Goal: Book appointment/travel/reservation

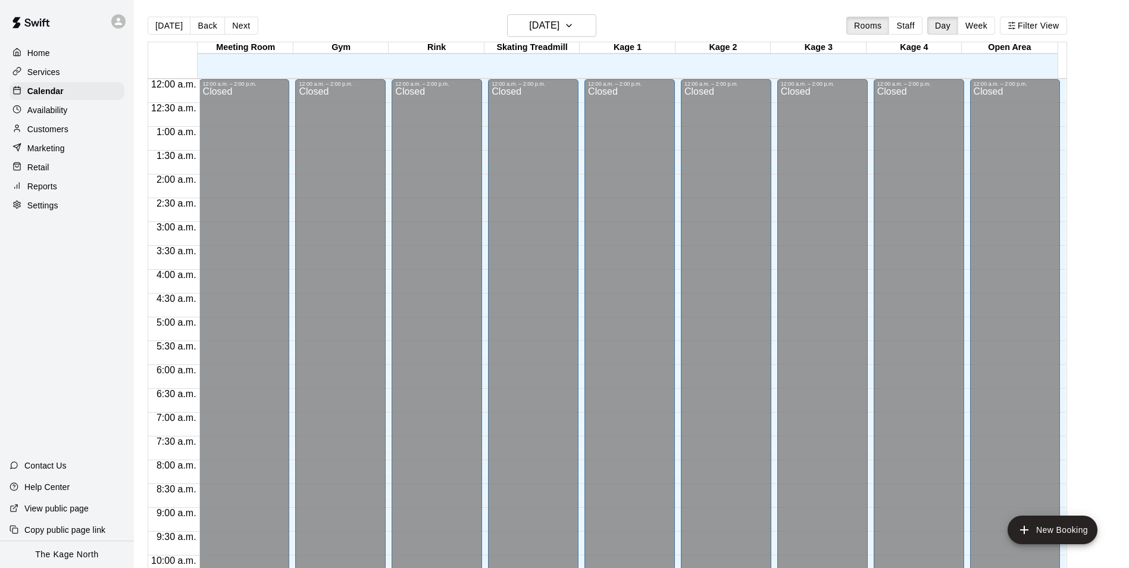
scroll to position [605, 0]
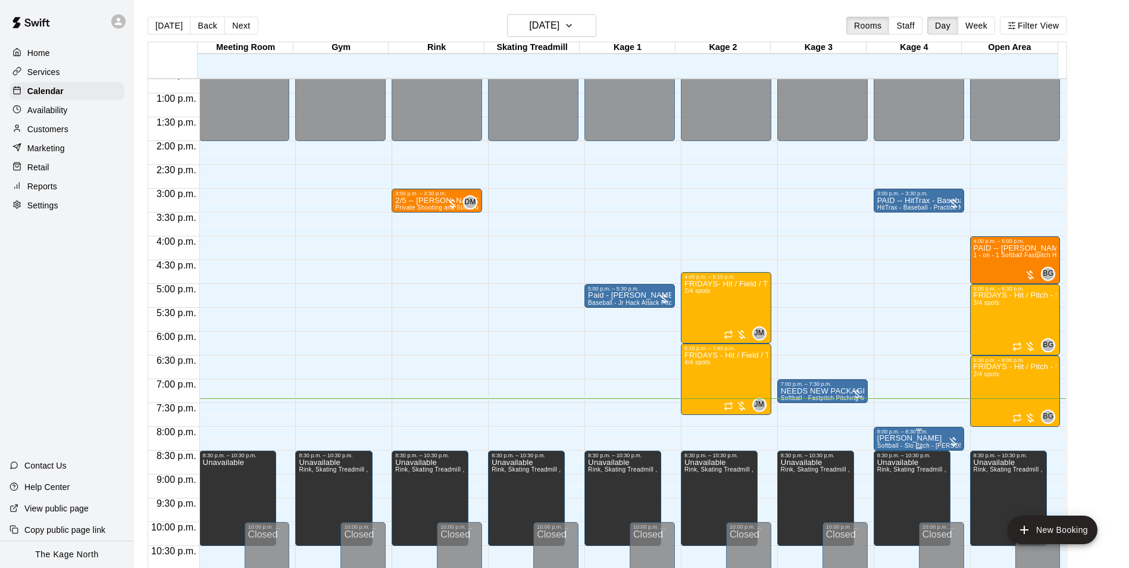
click at [915, 434] on div "8:00 p.m. – 8:30 p.m." at bounding box center [918, 432] width 83 height 6
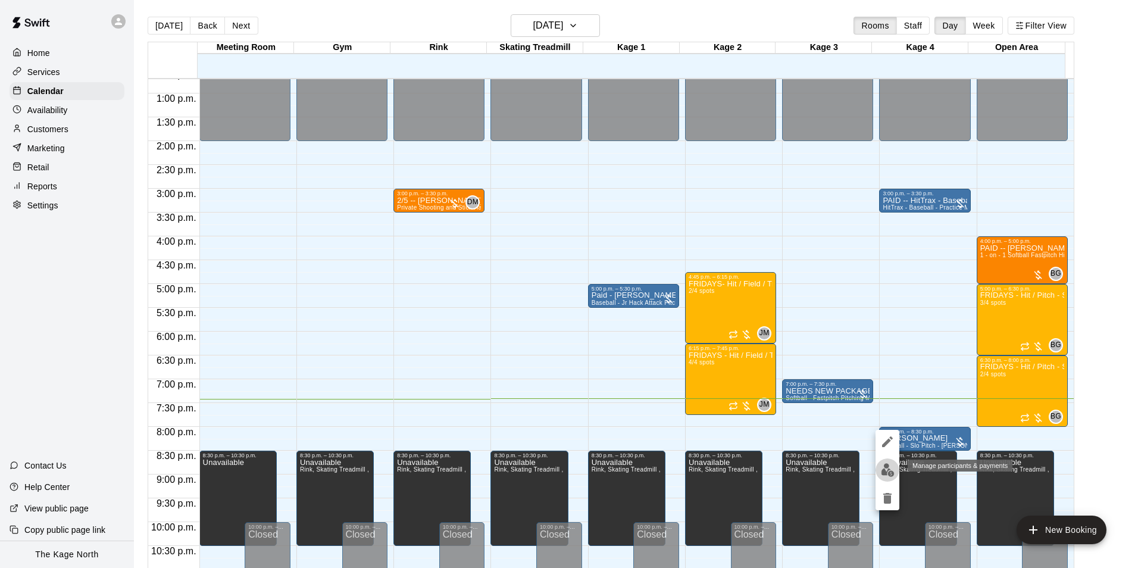
click at [884, 468] on img "edit" at bounding box center [888, 470] width 14 height 14
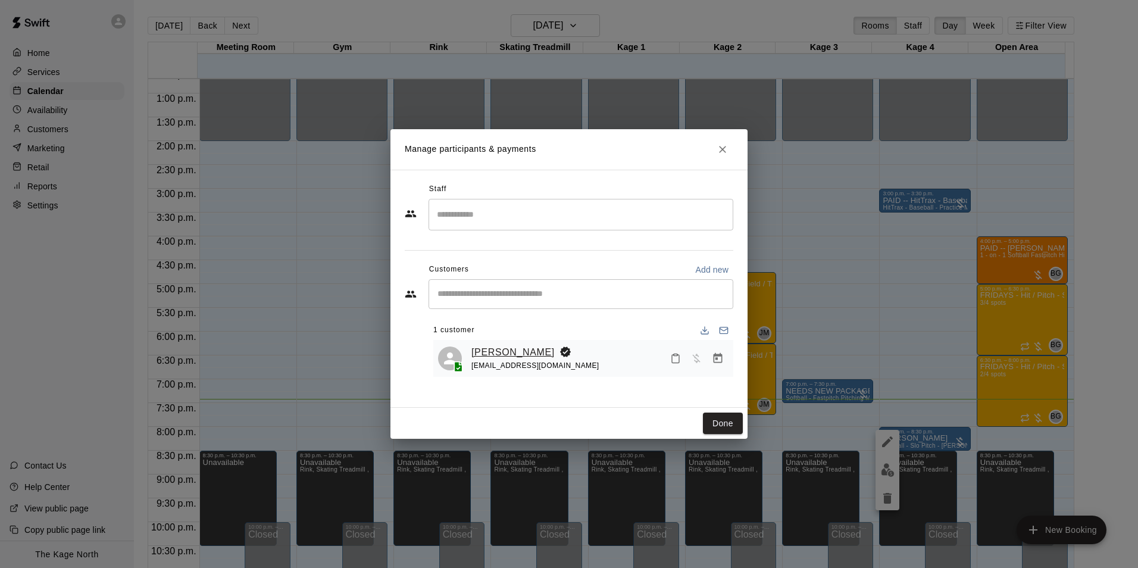
click at [511, 349] on link "[PERSON_NAME]" at bounding box center [512, 352] width 83 height 15
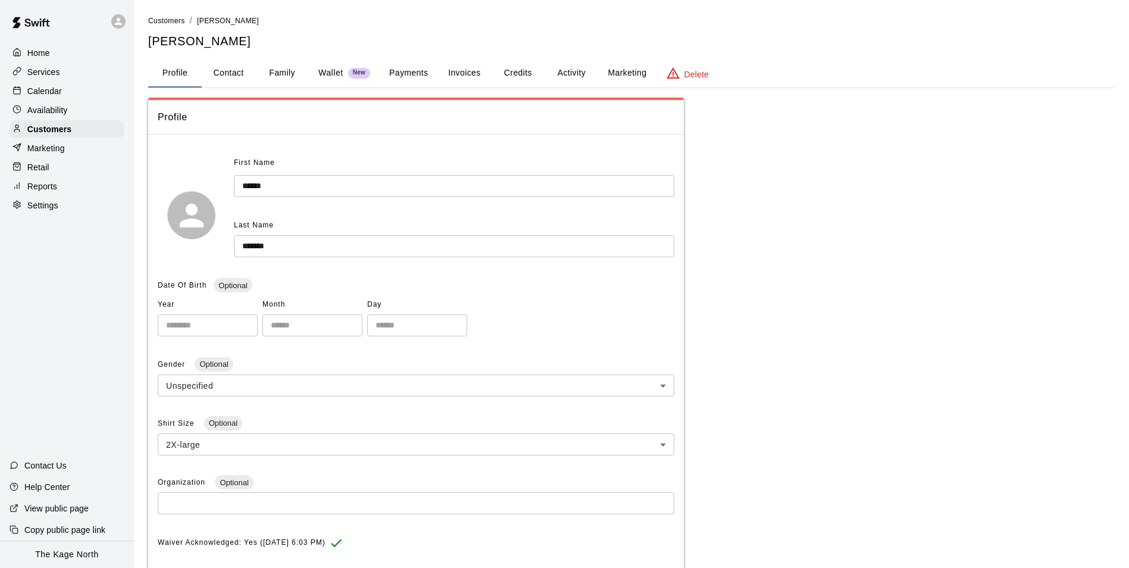
click at [233, 68] on button "Contact" at bounding box center [229, 73] width 54 height 29
select select "**"
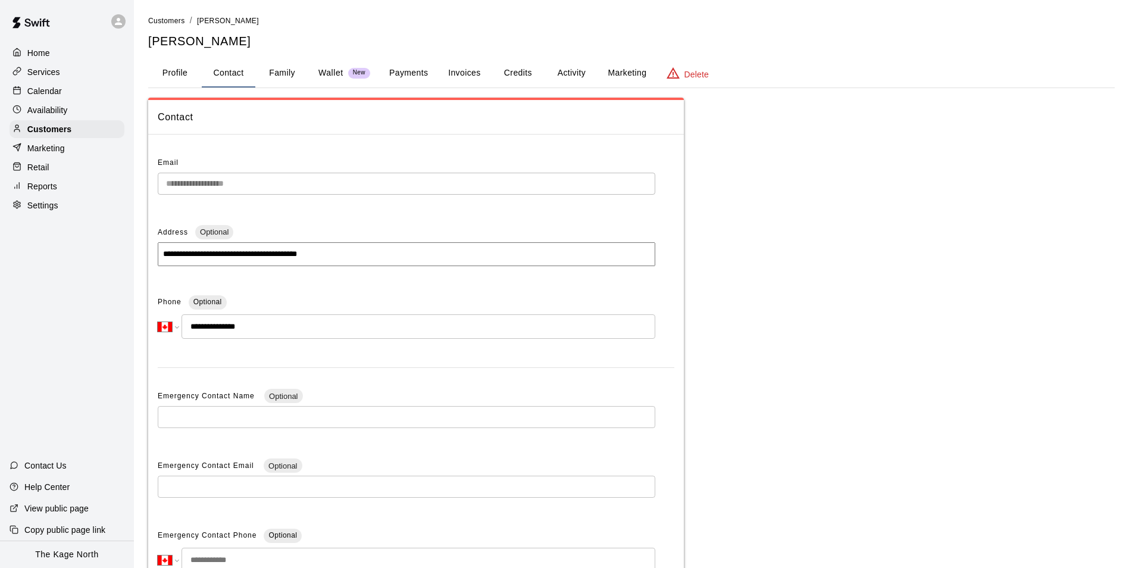
click at [178, 70] on button "Profile" at bounding box center [175, 73] width 54 height 29
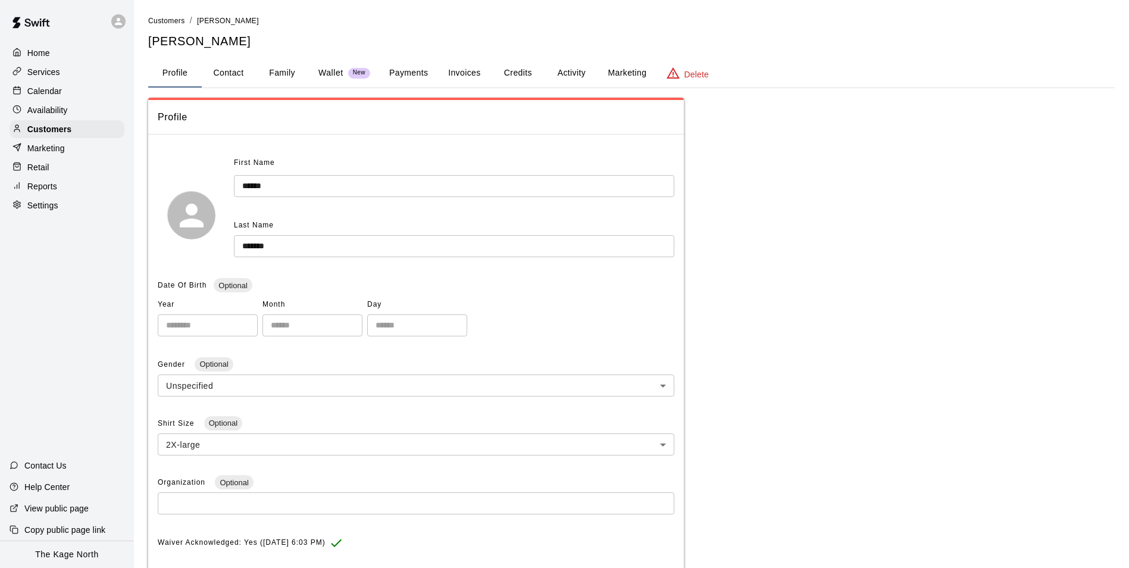
click at [43, 87] on p "Calendar" at bounding box center [44, 91] width 35 height 12
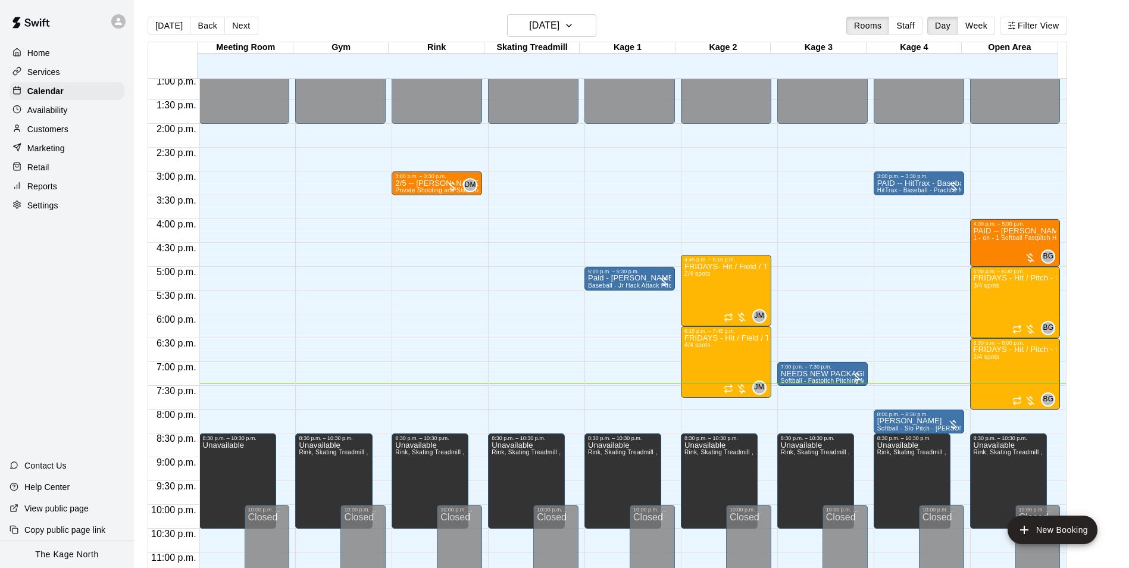
scroll to position [642, 0]
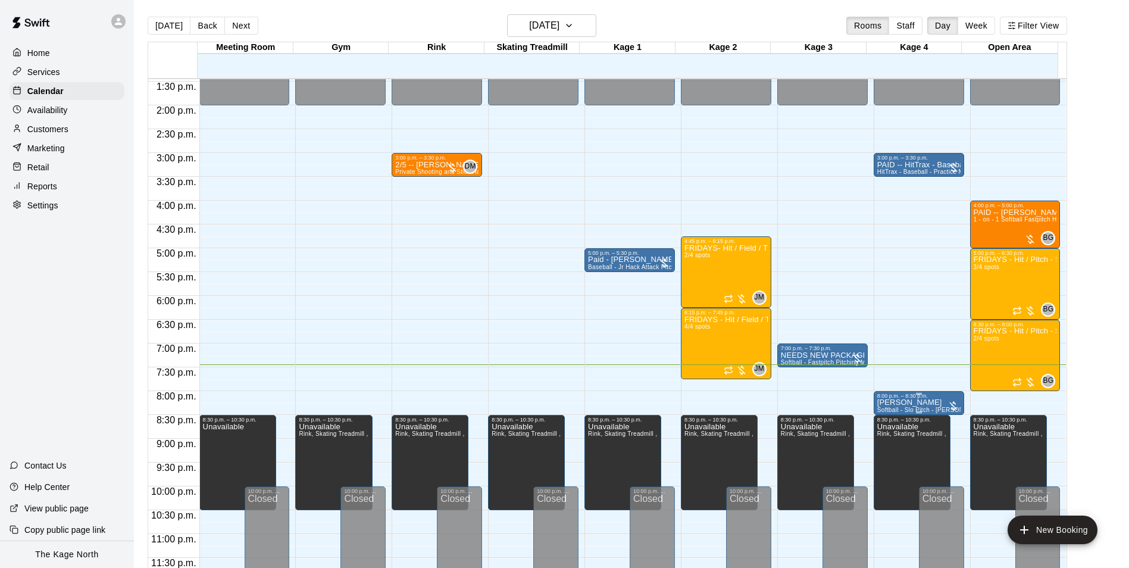
click at [899, 408] on span "Softball - Slo Pitch - [PERSON_NAME] Fed Pitching Machine" at bounding box center [963, 409] width 173 height 7
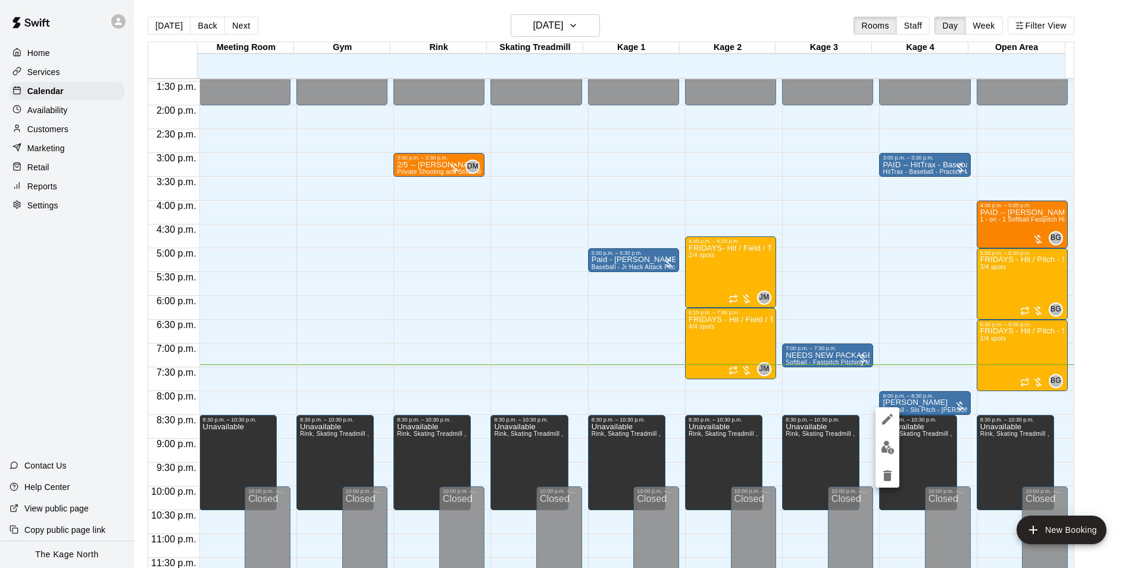
click at [808, 441] on div at bounding box center [569, 284] width 1138 height 568
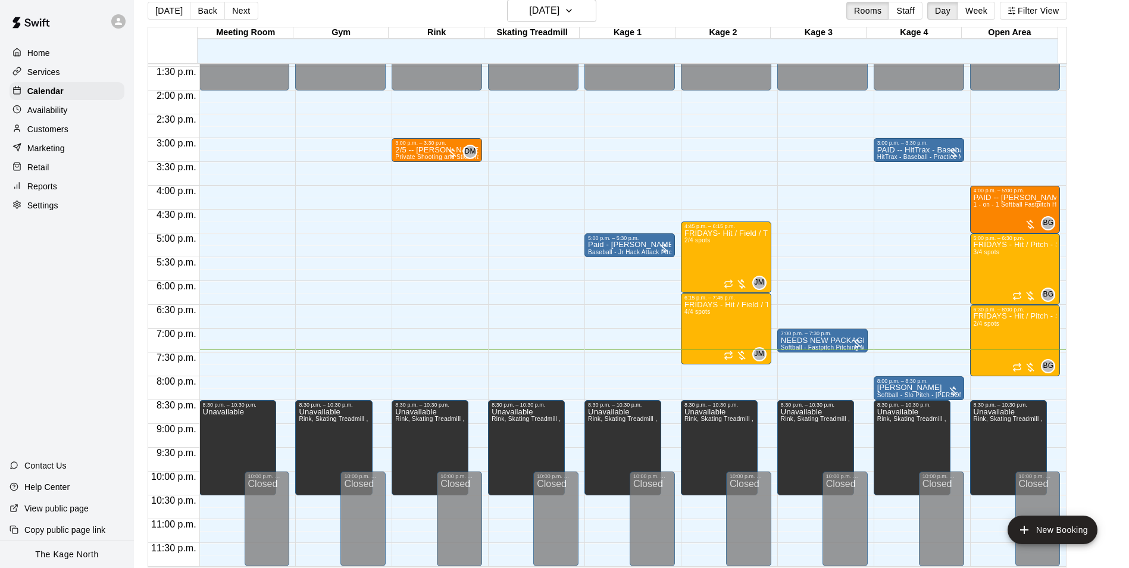
scroll to position [19, 0]
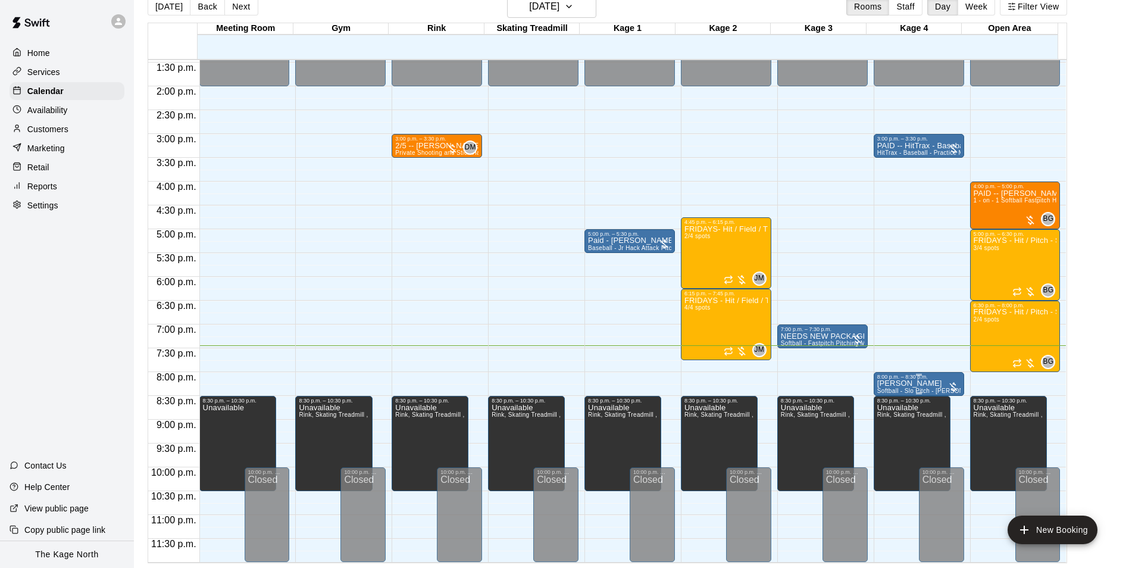
click at [881, 389] on span "Softball - Slo Pitch - [PERSON_NAME] Fed Pitching Machine" at bounding box center [963, 390] width 173 height 7
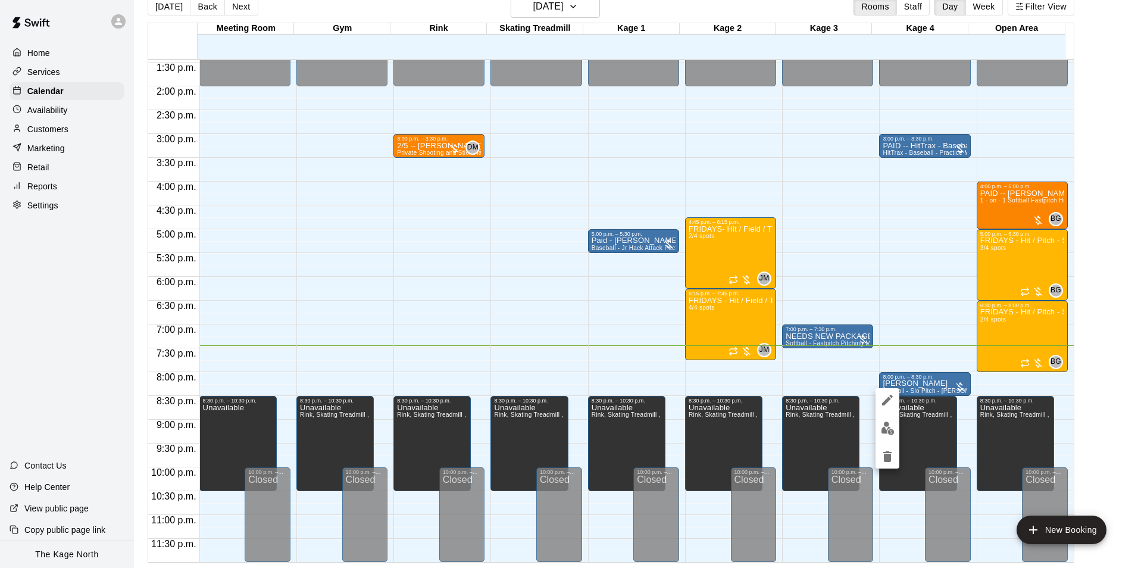
click at [1023, 392] on div at bounding box center [569, 284] width 1138 height 568
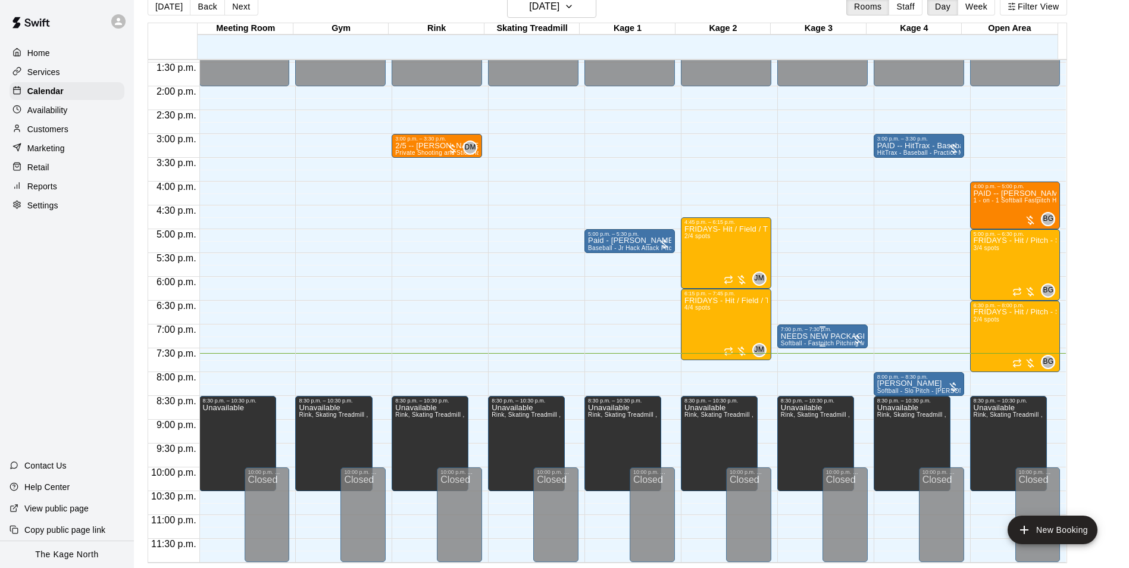
click at [803, 336] on p "NEEDS NEW PACKAGE - [PERSON_NAME]" at bounding box center [822, 336] width 83 height 0
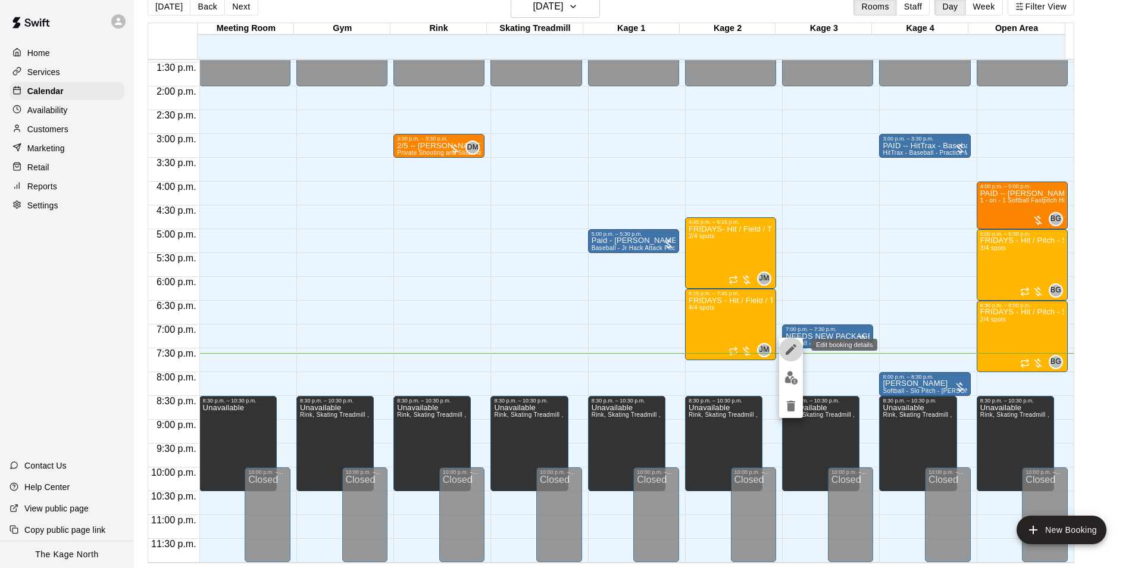
click at [794, 344] on icon "edit" at bounding box center [791, 349] width 14 height 14
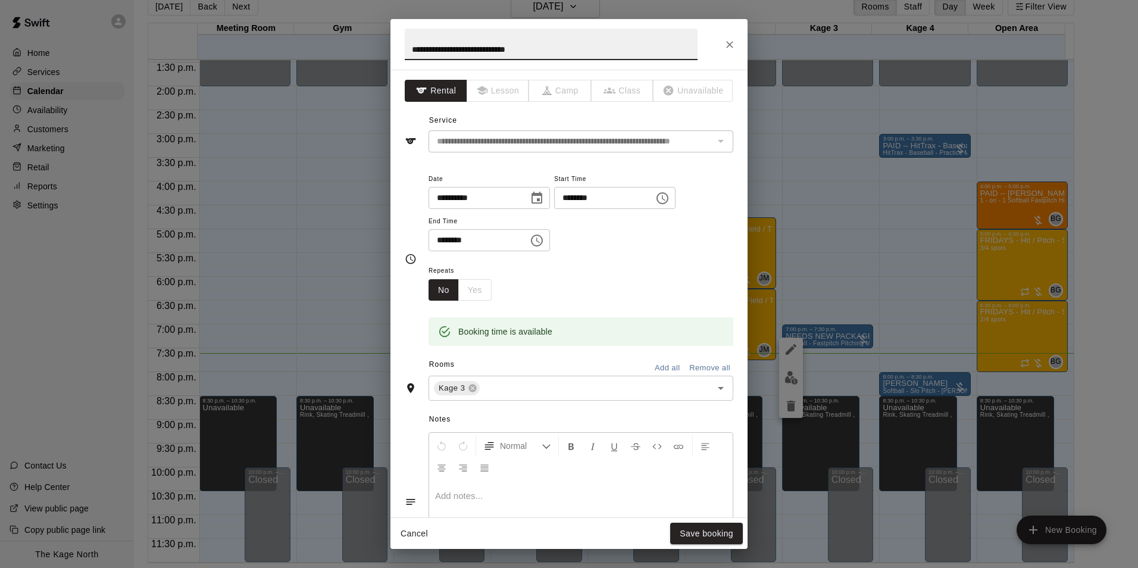
drag, startPoint x: 406, startPoint y: 51, endPoint x: 420, endPoint y: 45, distance: 15.2
click at [408, 51] on input "**********" at bounding box center [551, 45] width 293 height 32
type input "**********"
click at [732, 45] on icon "Close" at bounding box center [730, 45] width 12 height 12
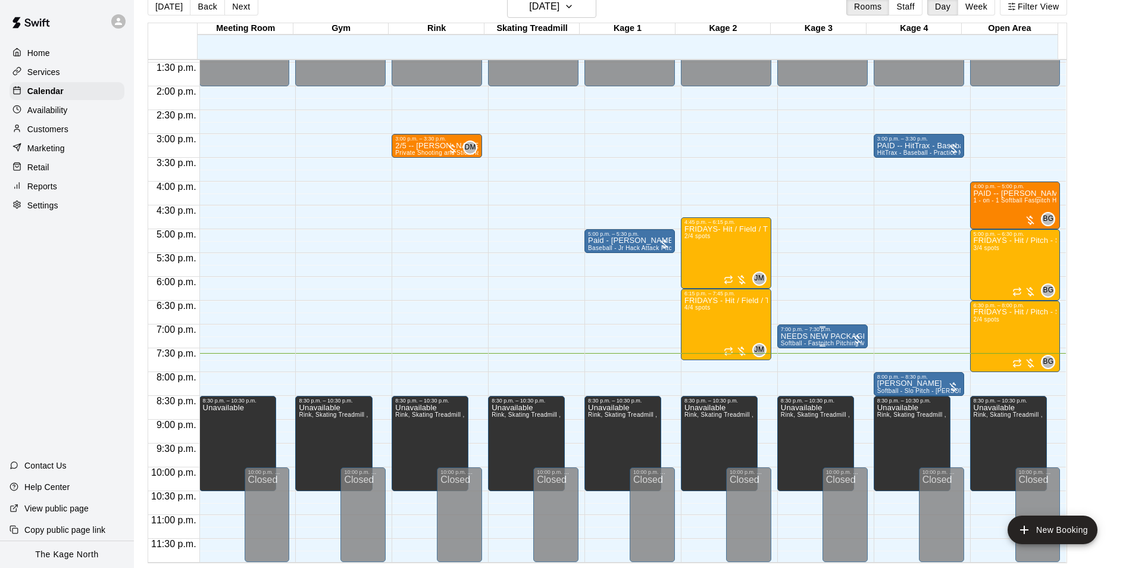
click at [829, 341] on span "Softball - Fastpitch Pitching Machine - Requires second person to feed machine" at bounding box center [894, 343] width 226 height 7
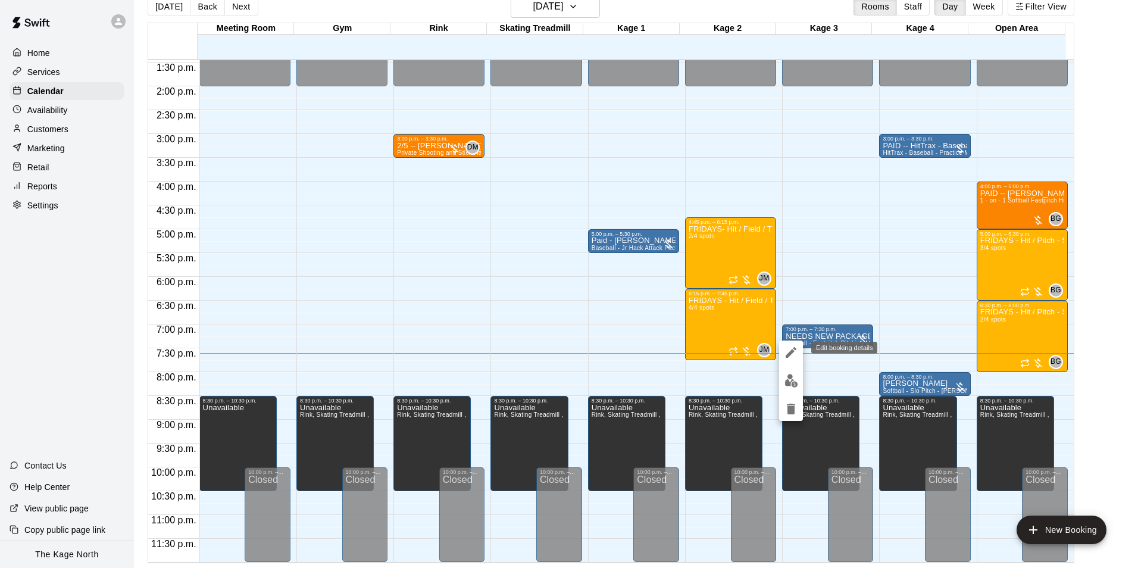
click at [779, 351] on button "edit" at bounding box center [791, 352] width 24 height 24
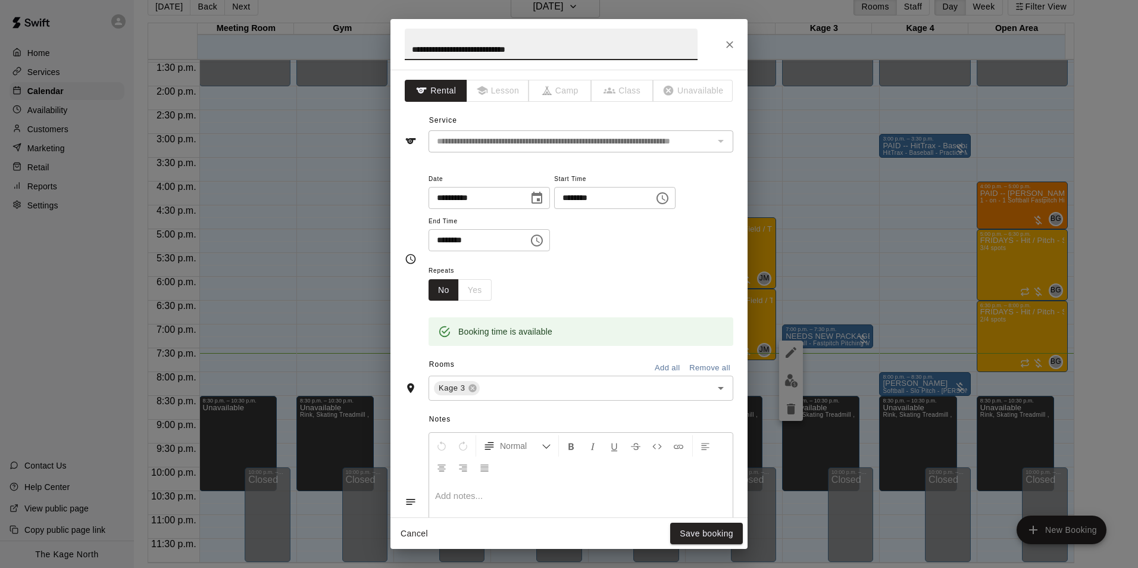
click at [412, 49] on input "**********" at bounding box center [551, 45] width 293 height 32
type input "**********"
click at [703, 533] on button "Save booking" at bounding box center [706, 534] width 73 height 22
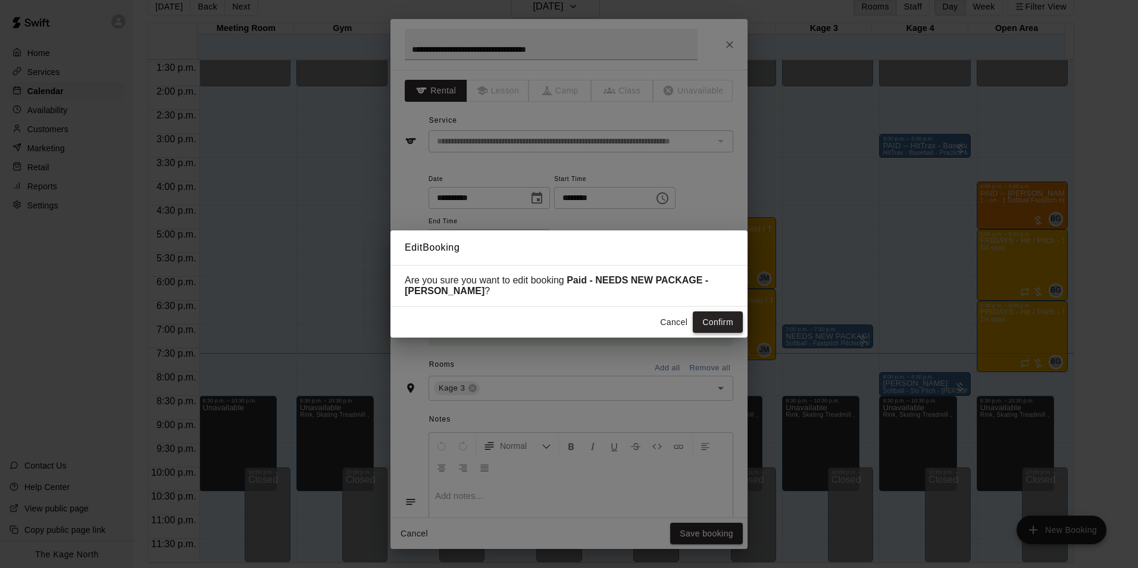
click at [706, 331] on button "Confirm" at bounding box center [718, 322] width 50 height 22
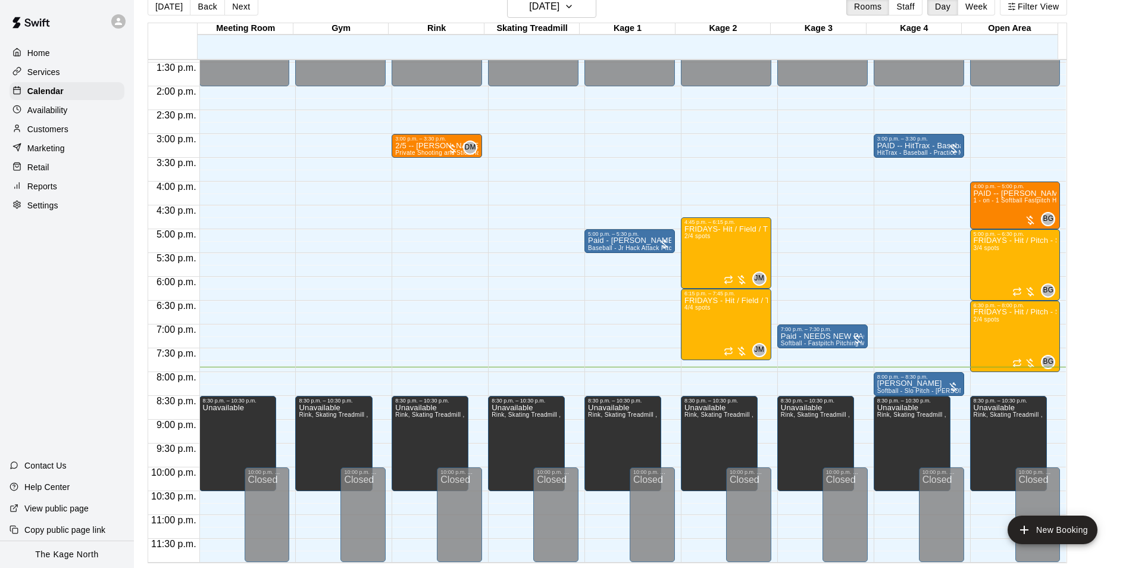
click at [237, 5] on button "Next" at bounding box center [240, 7] width 33 height 18
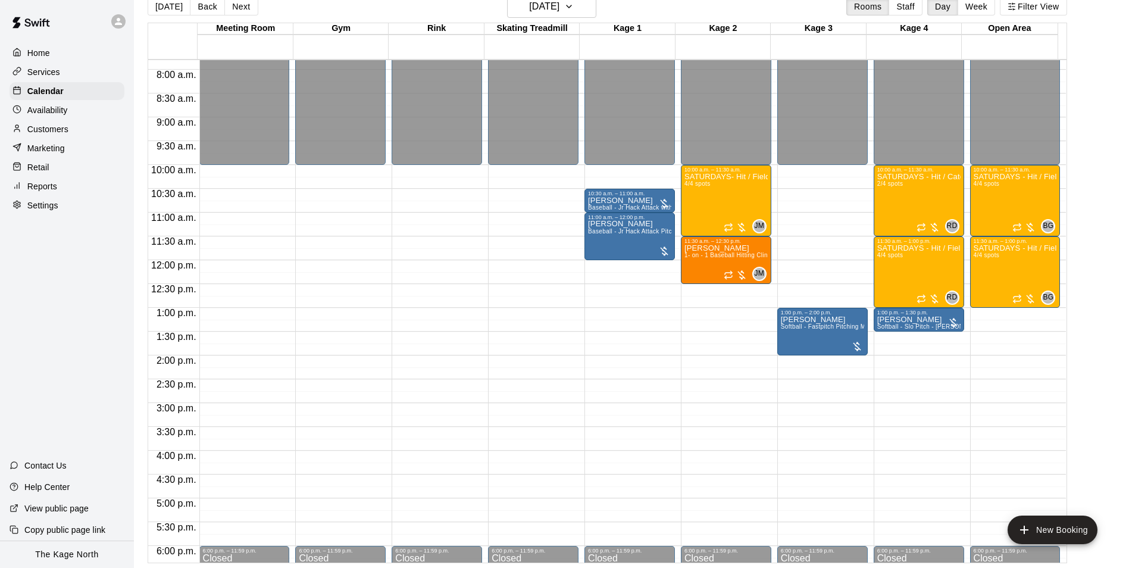
scroll to position [344, 0]
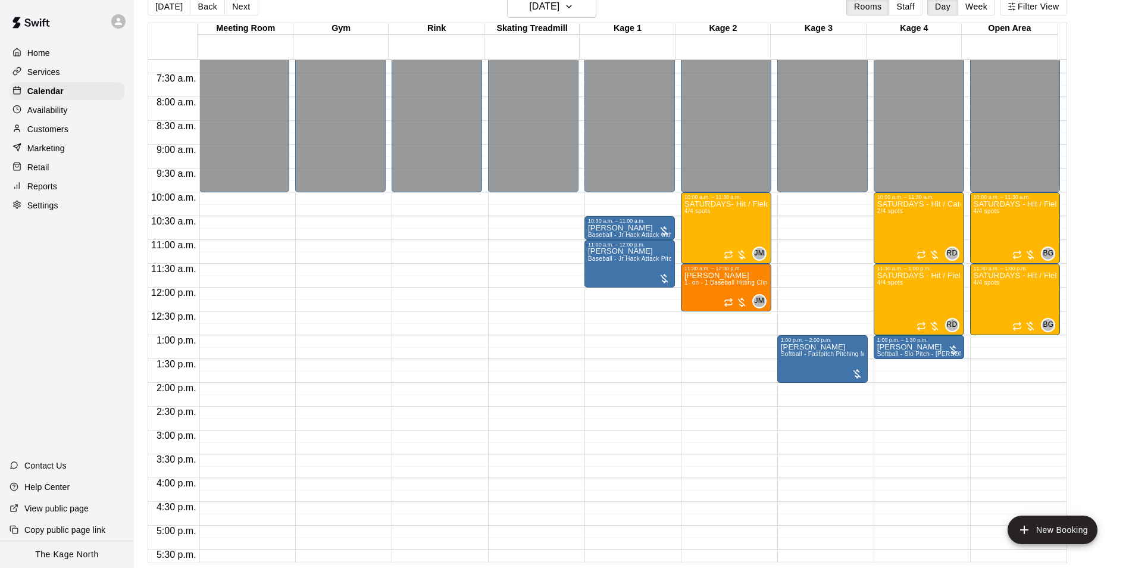
drag, startPoint x: 169, startPoint y: 8, endPoint x: 367, endPoint y: 88, distance: 213.3
click at [169, 8] on button "[DATE]" at bounding box center [169, 7] width 43 height 18
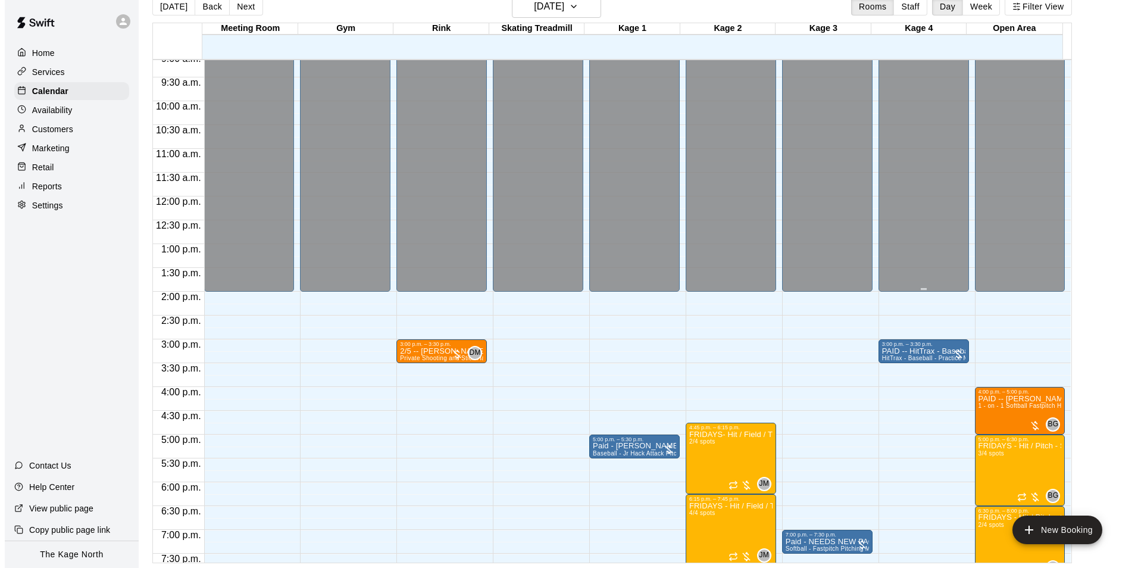
scroll to position [582, 0]
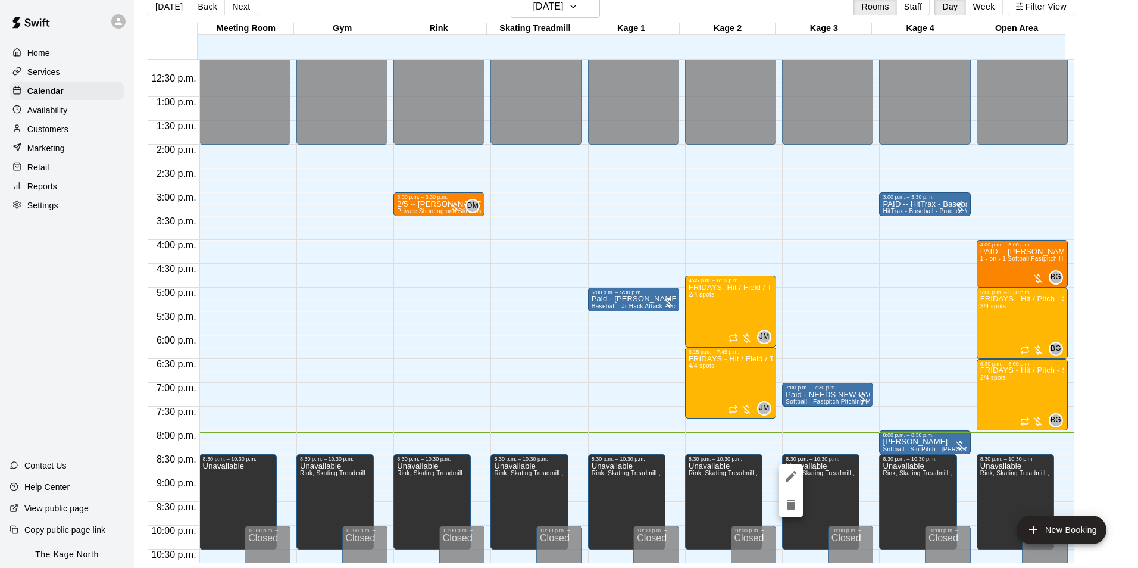
click at [790, 477] on icon "edit" at bounding box center [791, 476] width 11 height 11
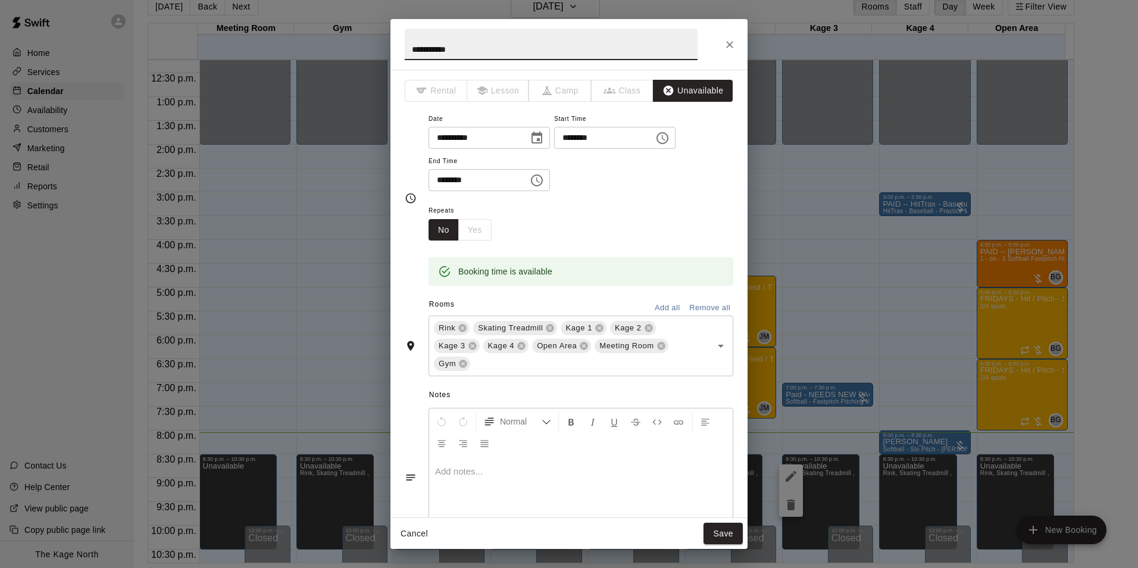
click at [544, 181] on icon "Choose time, selected time is 10:30 PM" at bounding box center [537, 180] width 14 height 14
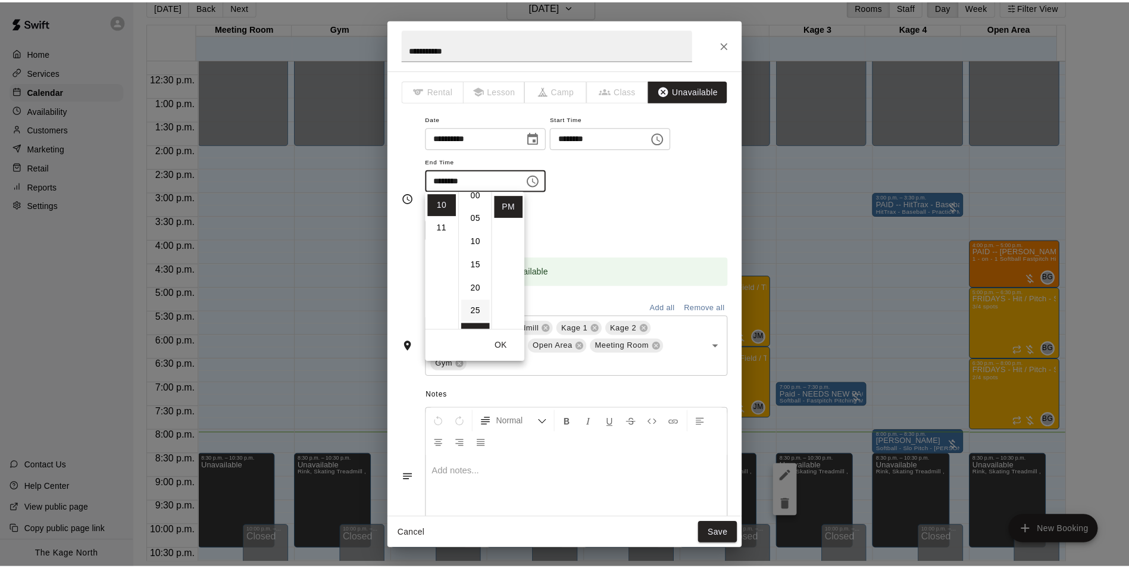
scroll to position [0, 0]
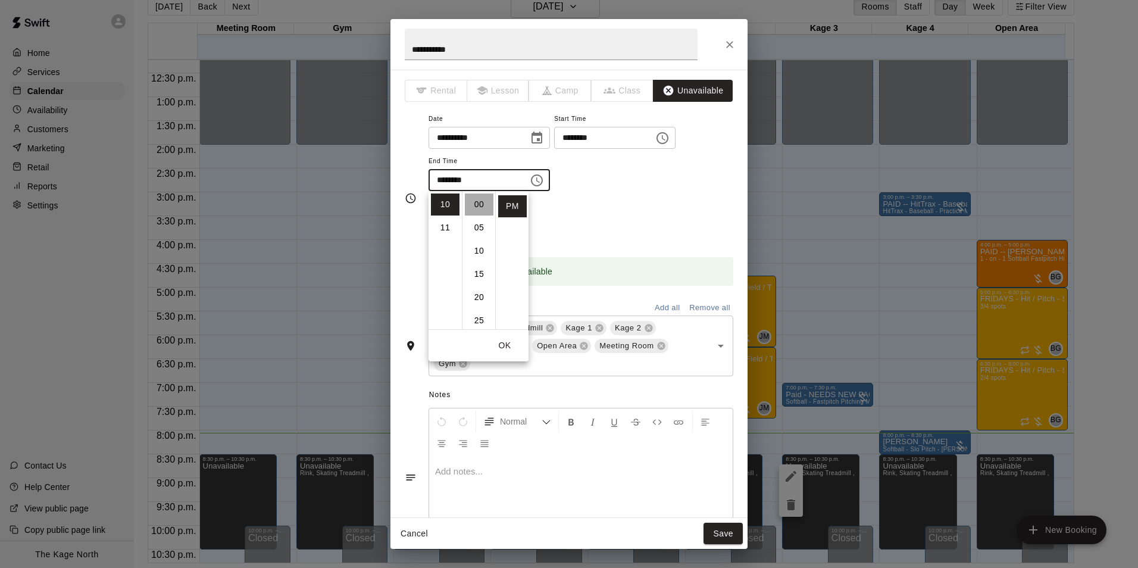
click at [479, 207] on li "00" at bounding box center [479, 204] width 29 height 22
type input "********"
click at [509, 346] on button "OK" at bounding box center [505, 345] width 38 height 22
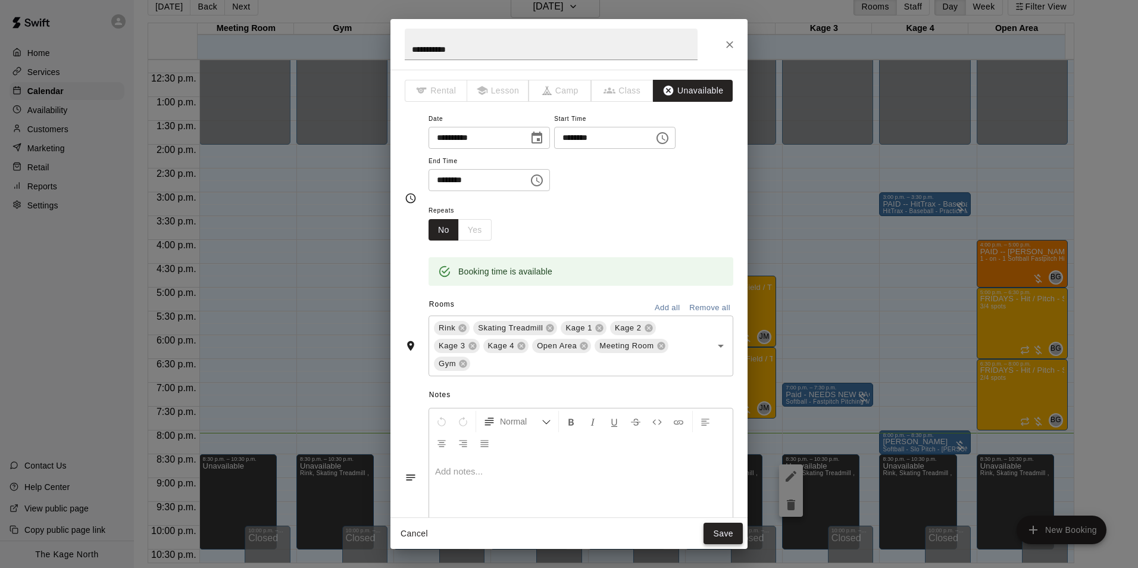
click at [724, 531] on button "Save" at bounding box center [722, 534] width 39 height 22
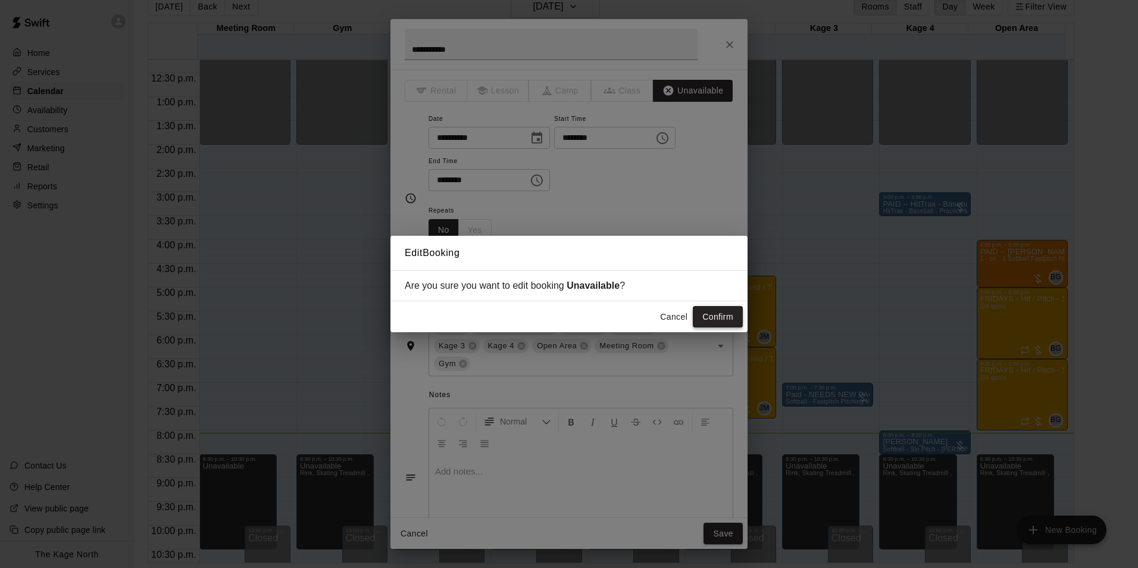
click at [724, 317] on button "Confirm" at bounding box center [718, 317] width 50 height 22
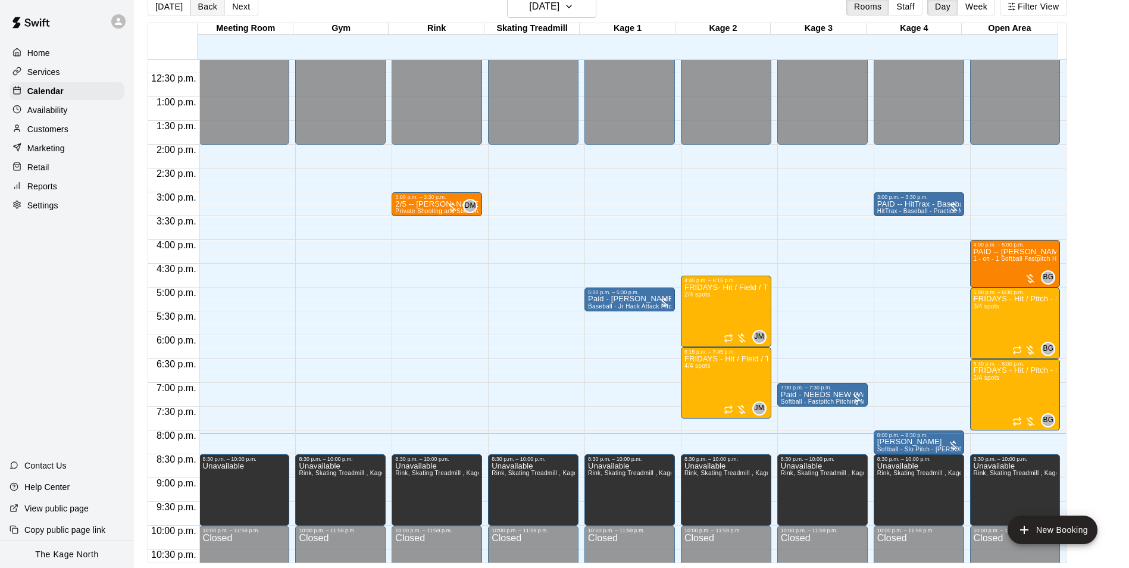
click at [194, 6] on button "Back" at bounding box center [207, 7] width 35 height 18
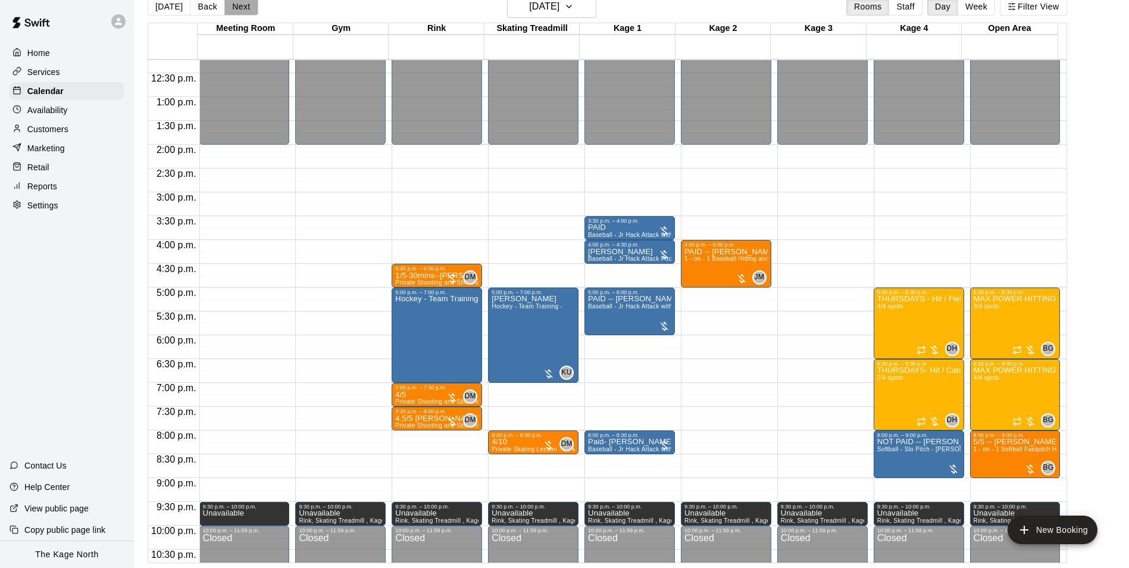
click at [233, 11] on button "Next" at bounding box center [240, 7] width 33 height 18
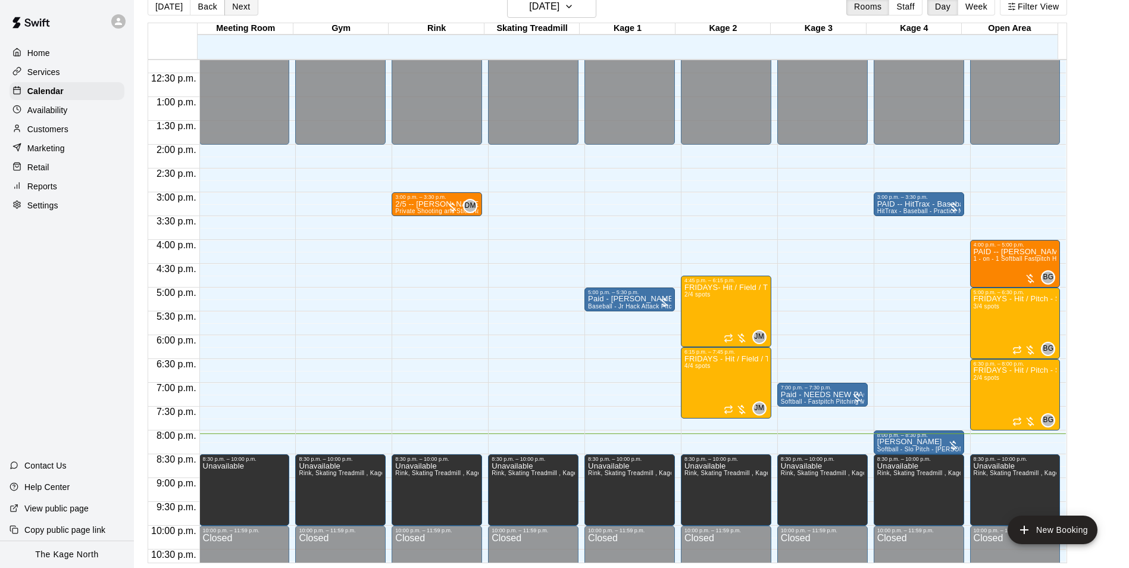
click at [245, 7] on button "Next" at bounding box center [240, 7] width 33 height 18
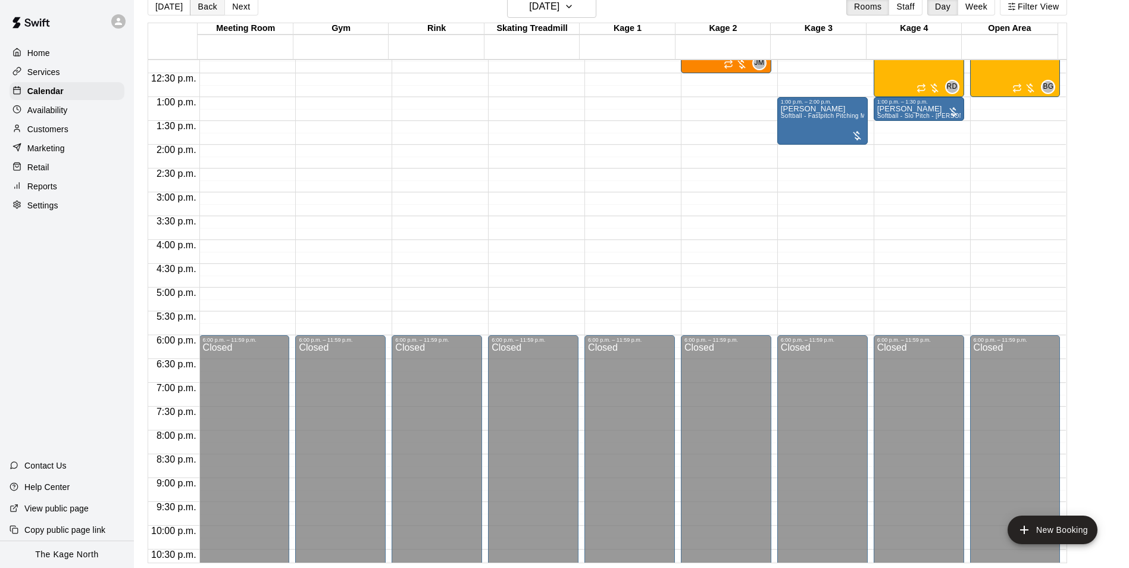
click at [197, 8] on button "Back" at bounding box center [207, 7] width 35 height 18
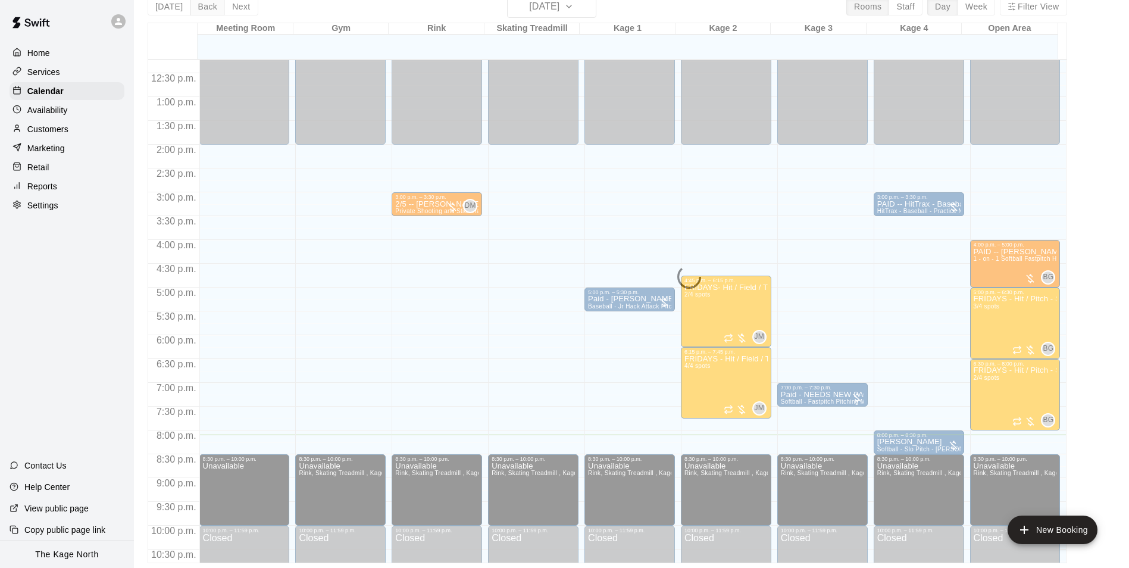
click at [197, 8] on div "[DATE] Back [DATE][DATE] Rooms Staff Day Week Filter View Meeting Room 19 Fri G…" at bounding box center [608, 279] width 920 height 568
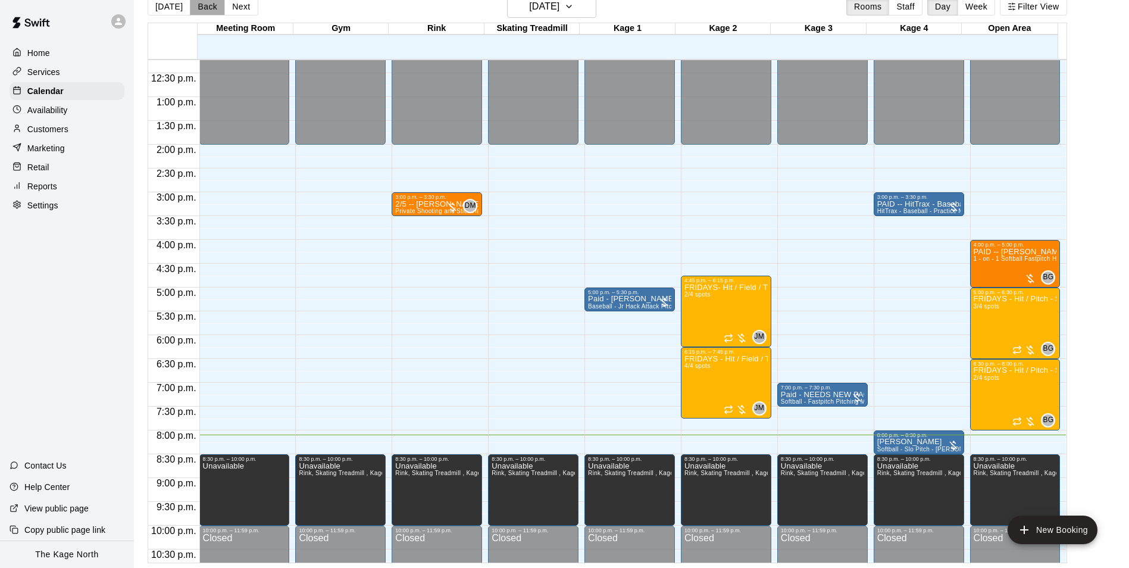
click at [197, 8] on button "Back" at bounding box center [207, 7] width 35 height 18
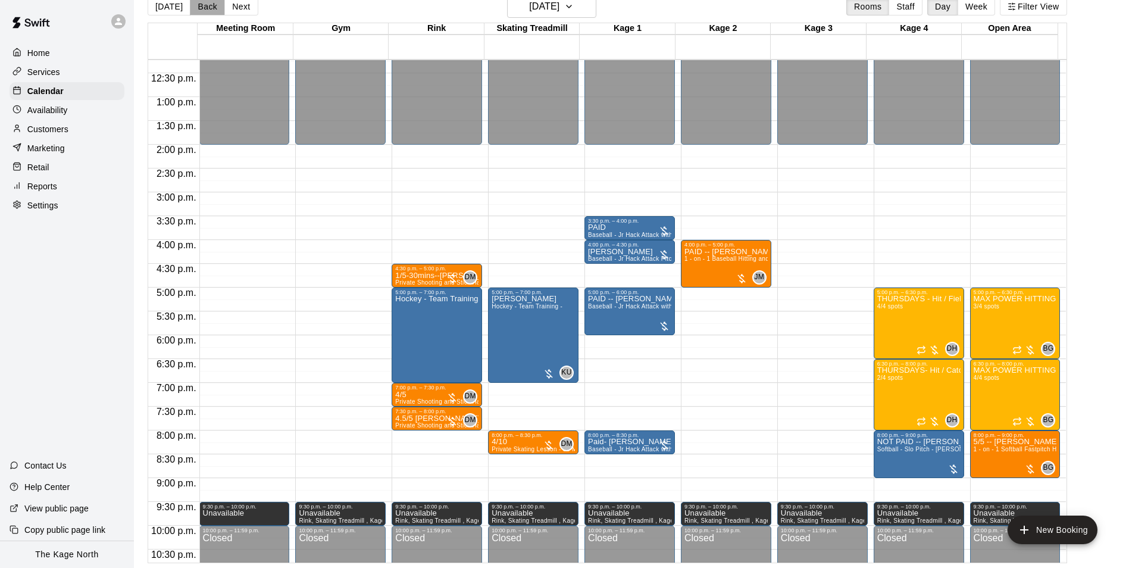
click at [208, 10] on button "Back" at bounding box center [207, 7] width 35 height 18
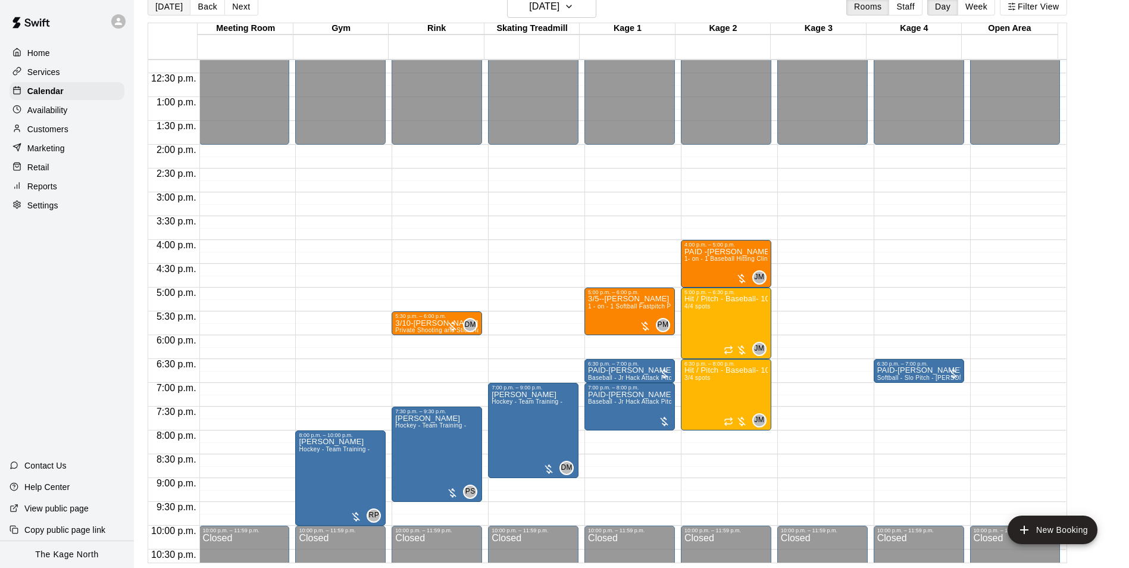
click at [171, 9] on button "[DATE]" at bounding box center [169, 7] width 43 height 18
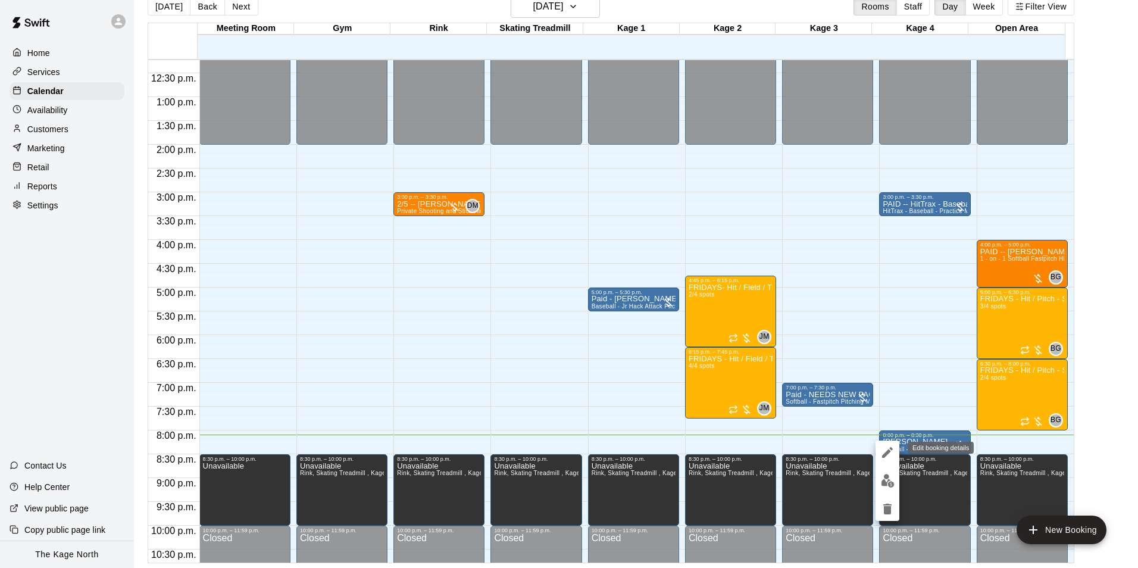
click at [891, 451] on icon "edit" at bounding box center [887, 452] width 14 height 14
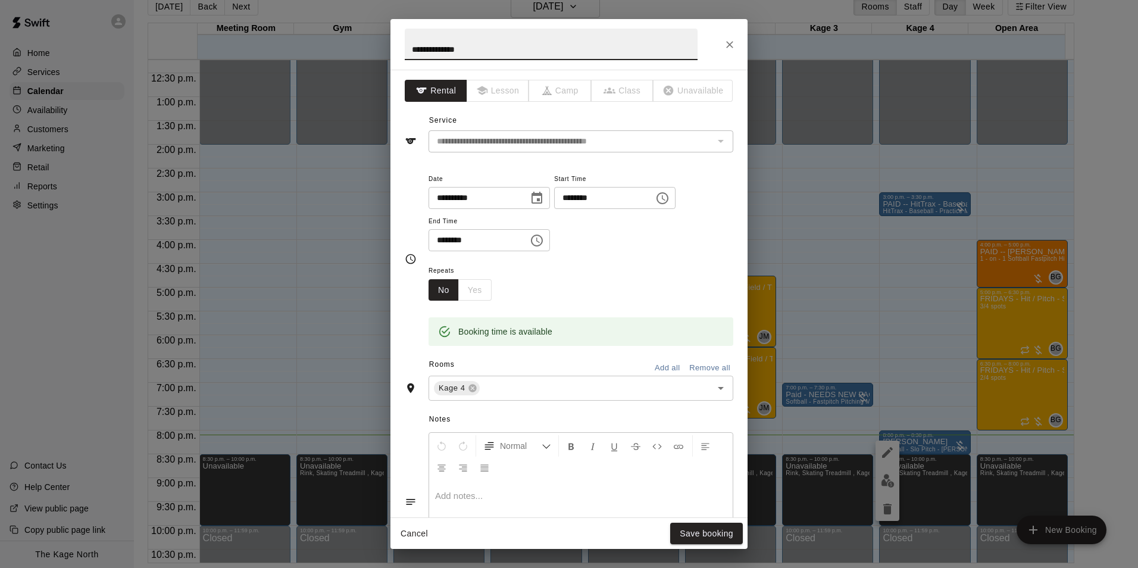
click at [411, 51] on input "**********" at bounding box center [551, 45] width 293 height 32
type input "**********"
click at [698, 534] on button "Save booking" at bounding box center [706, 534] width 73 height 22
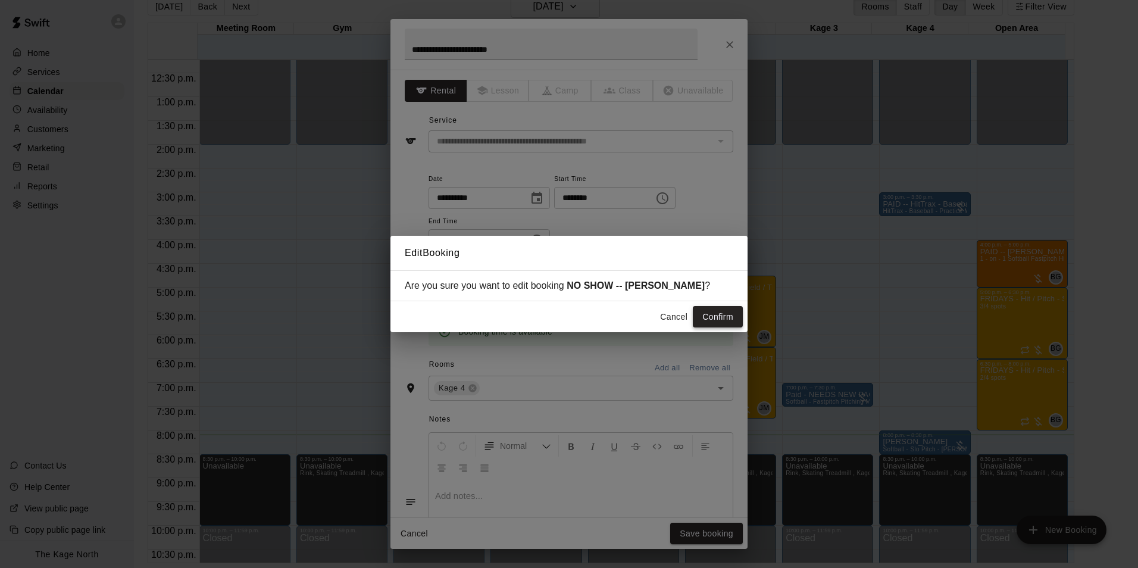
click at [723, 312] on button "Confirm" at bounding box center [718, 317] width 50 height 22
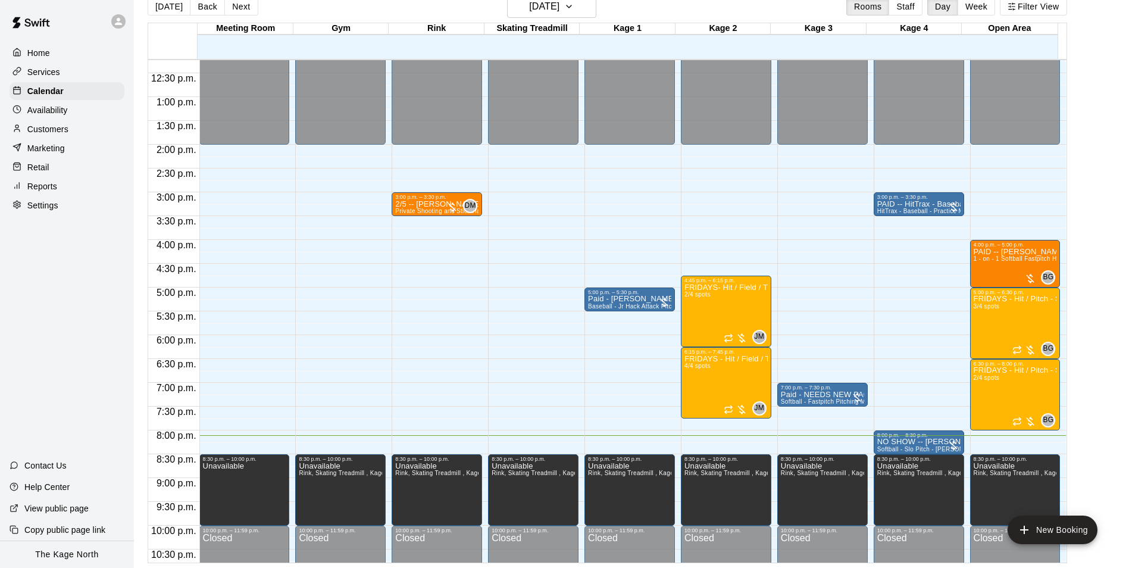
drag, startPoint x: 236, startPoint y: 11, endPoint x: 454, endPoint y: 327, distance: 384.2
click at [236, 11] on button "Next" at bounding box center [240, 7] width 33 height 18
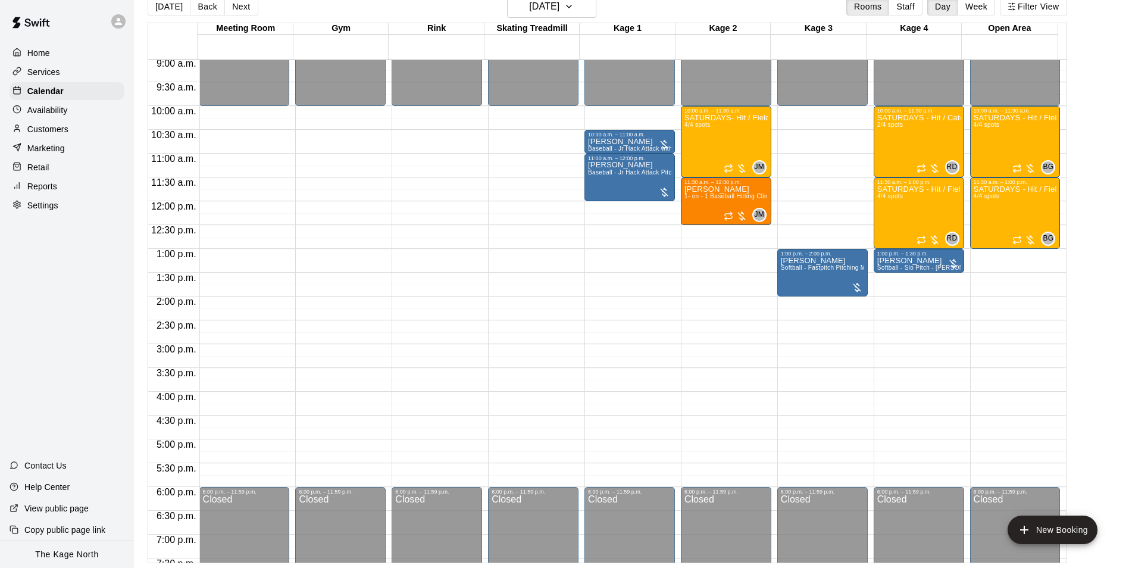
scroll to position [404, 0]
